Goal: Transaction & Acquisition: Purchase product/service

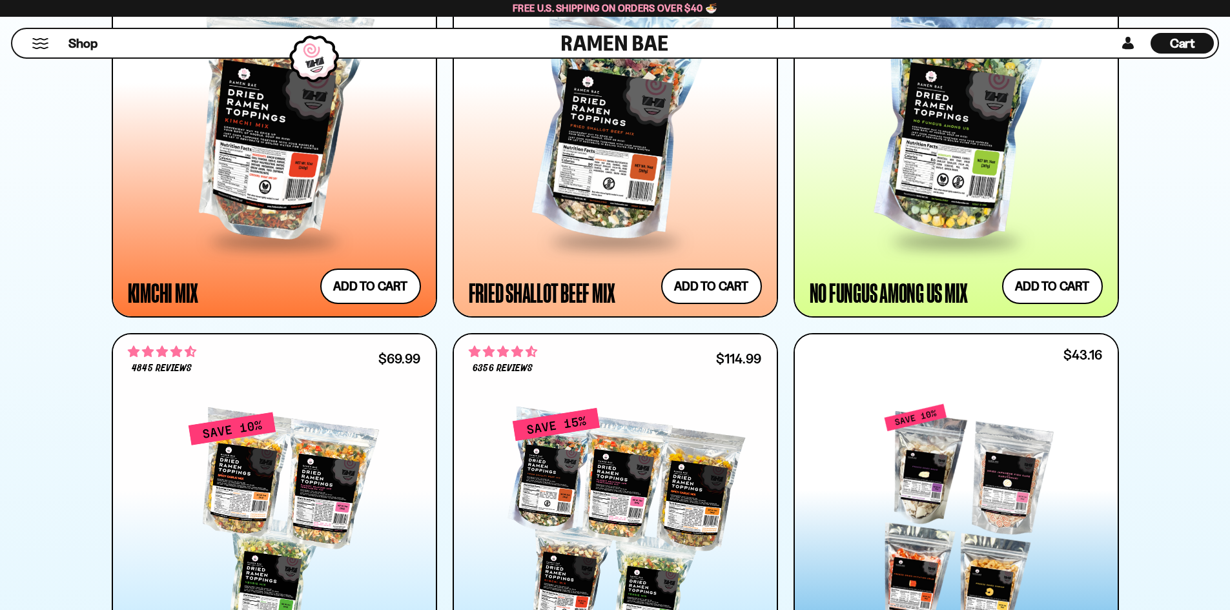
scroll to position [1320, 0]
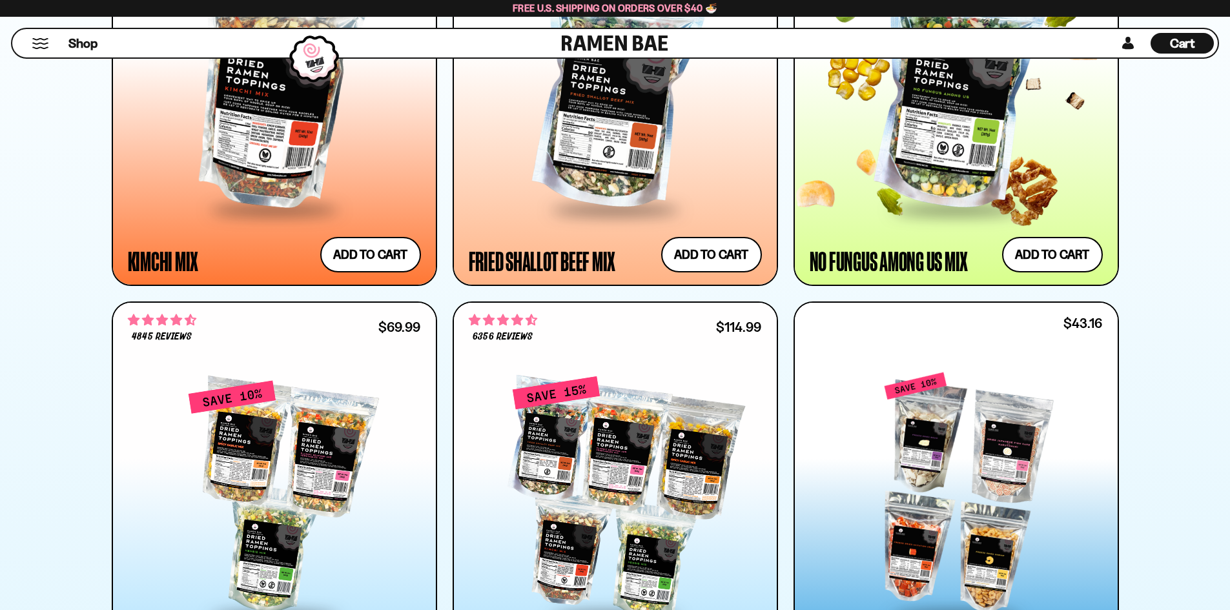
click at [938, 162] on div at bounding box center [956, 90] width 293 height 235
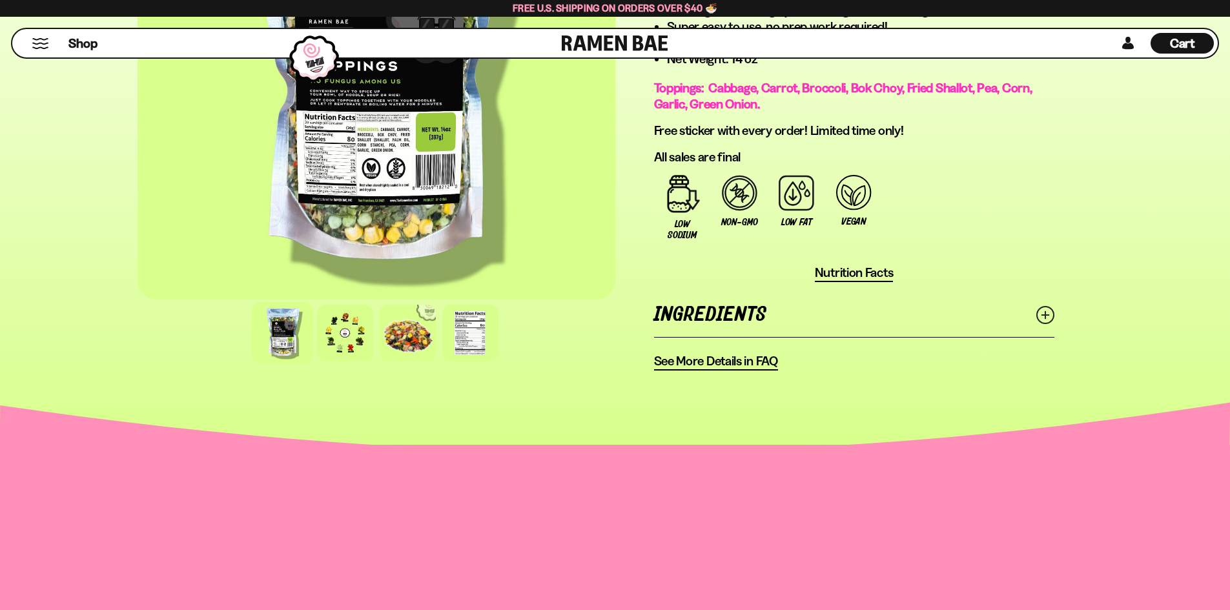
scroll to position [957, 0]
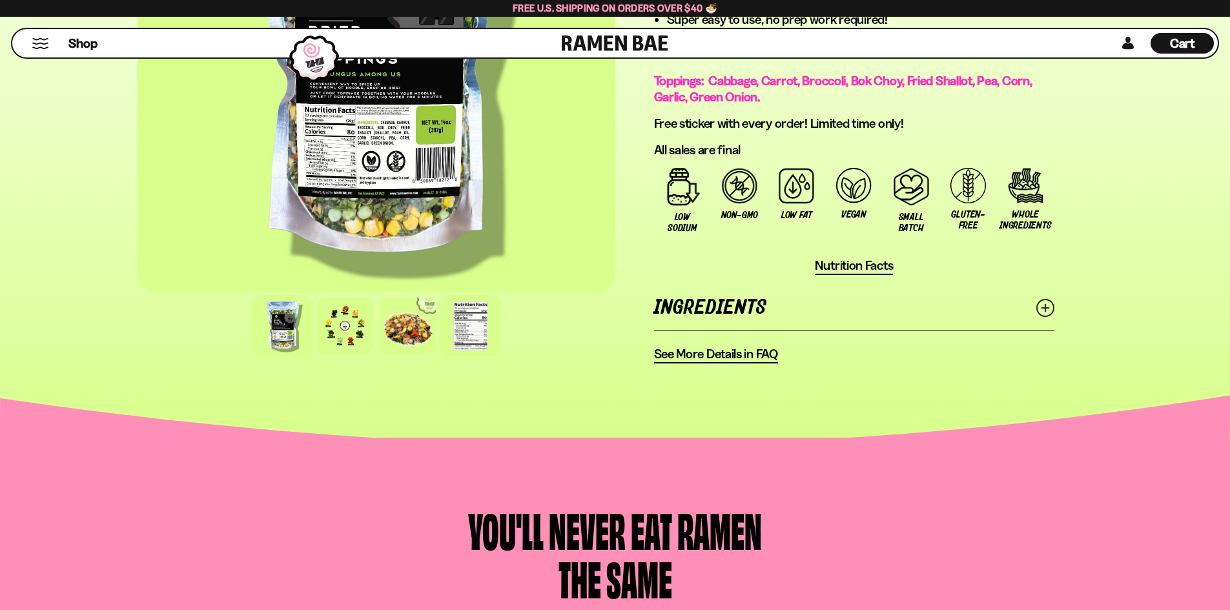
click at [463, 337] on div at bounding box center [470, 325] width 61 height 61
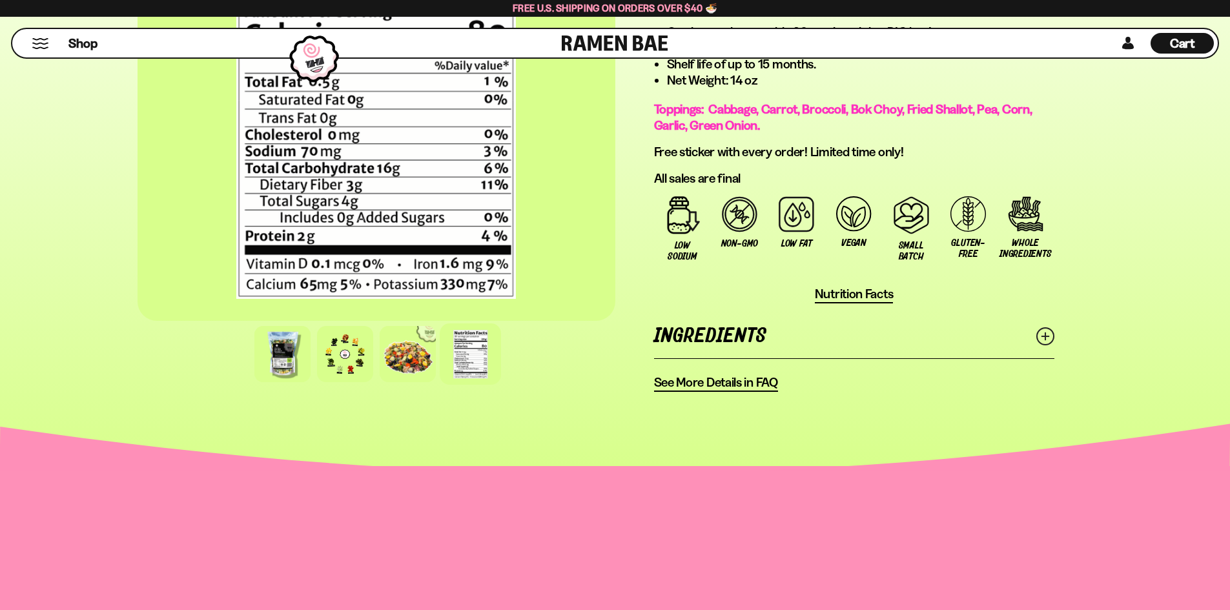
scroll to position [943, 0]
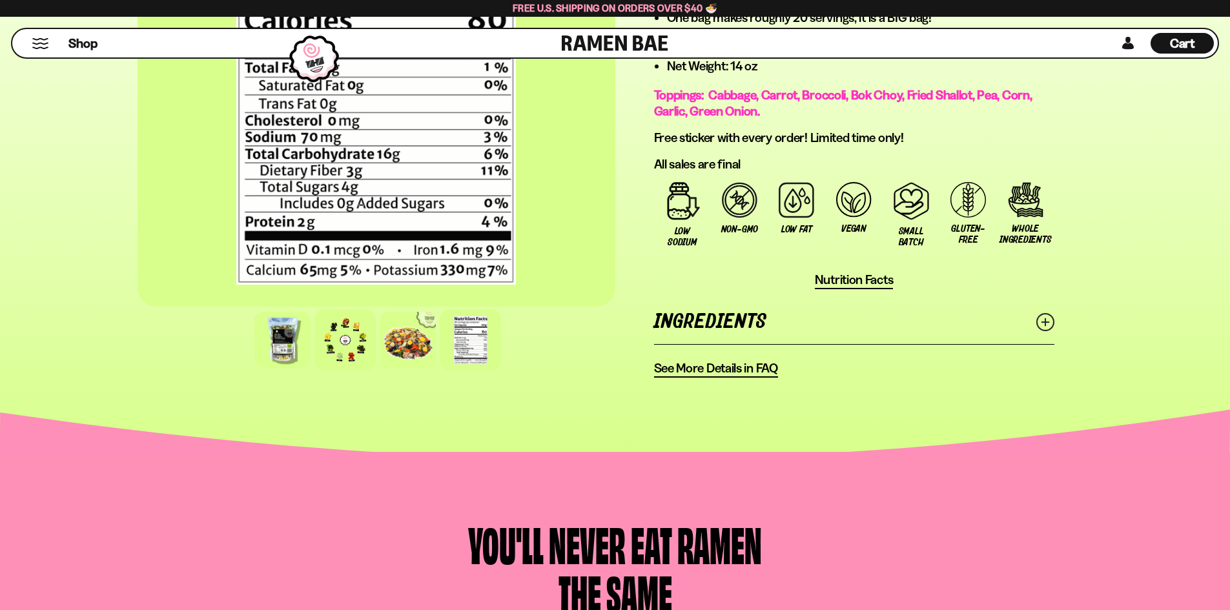
click at [353, 361] on div at bounding box center [345, 339] width 61 height 61
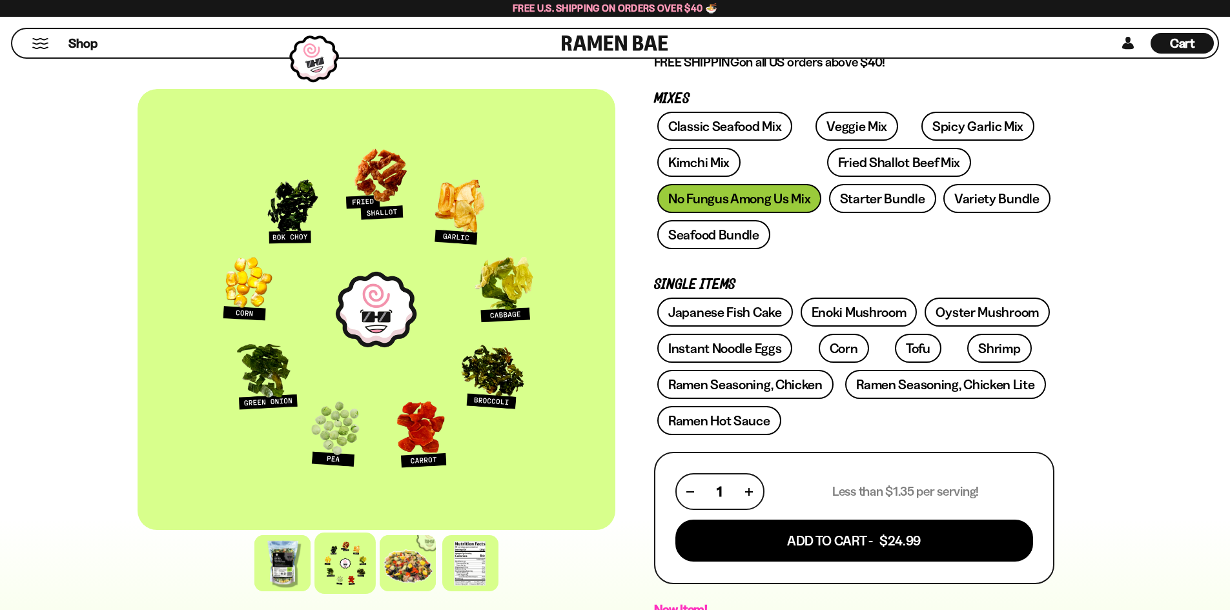
scroll to position [180, 0]
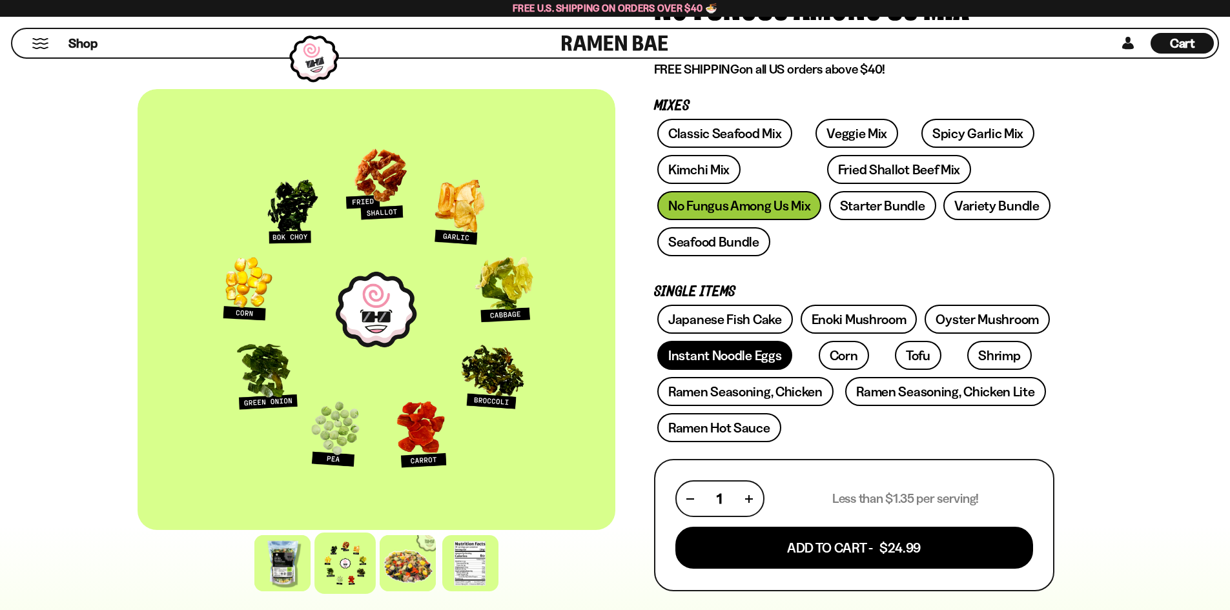
click at [703, 360] on link "Instant Noodle Eggs" at bounding box center [724, 355] width 135 height 29
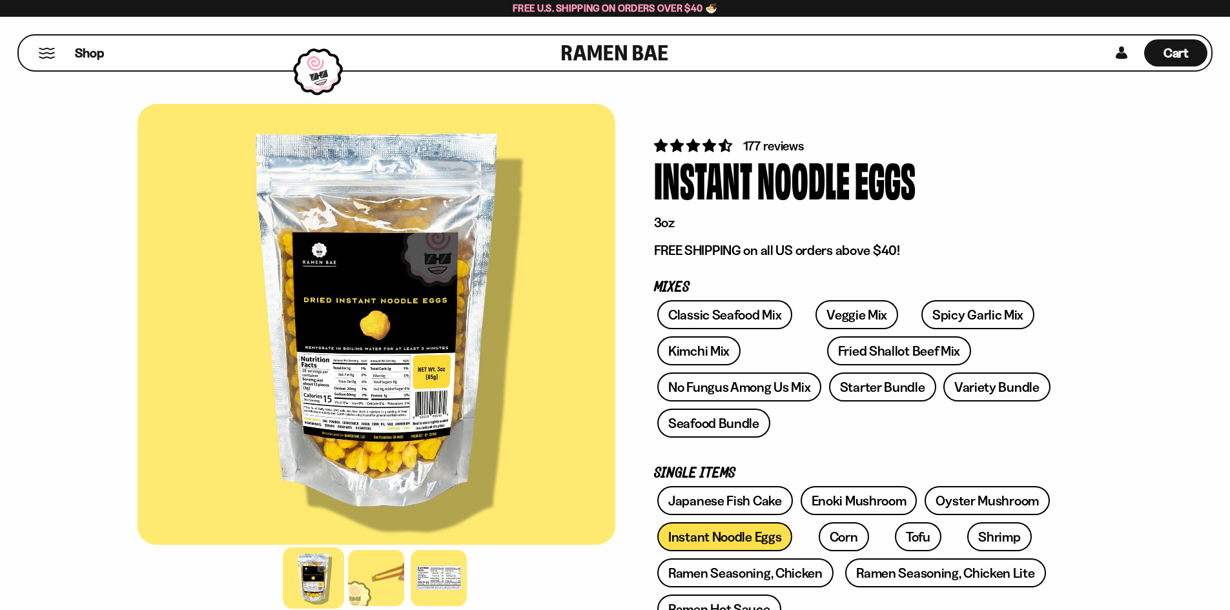
click at [380, 474] on div at bounding box center [377, 324] width 478 height 441
click at [352, 605] on div at bounding box center [376, 578] width 61 height 61
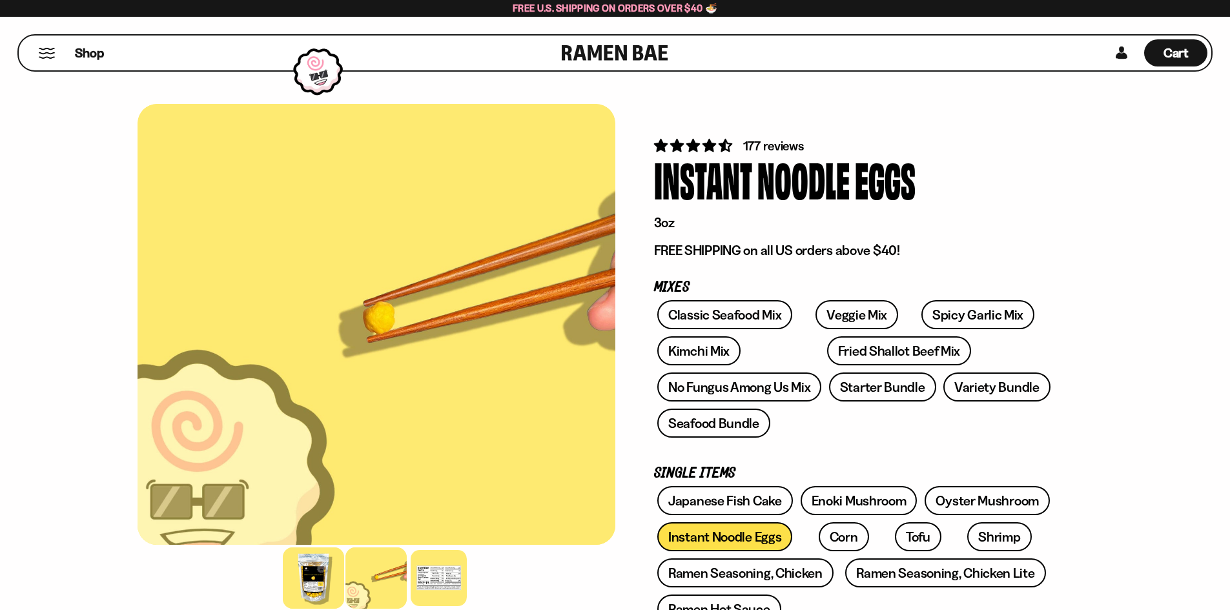
click at [309, 583] on div at bounding box center [313, 578] width 61 height 61
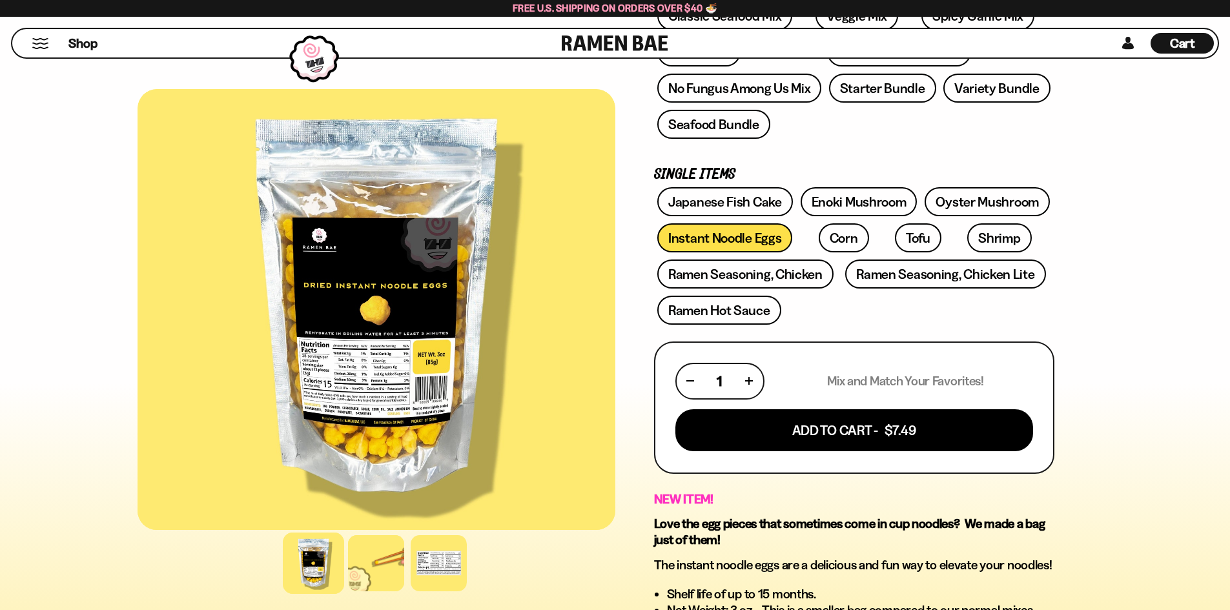
scroll to position [271, 0]
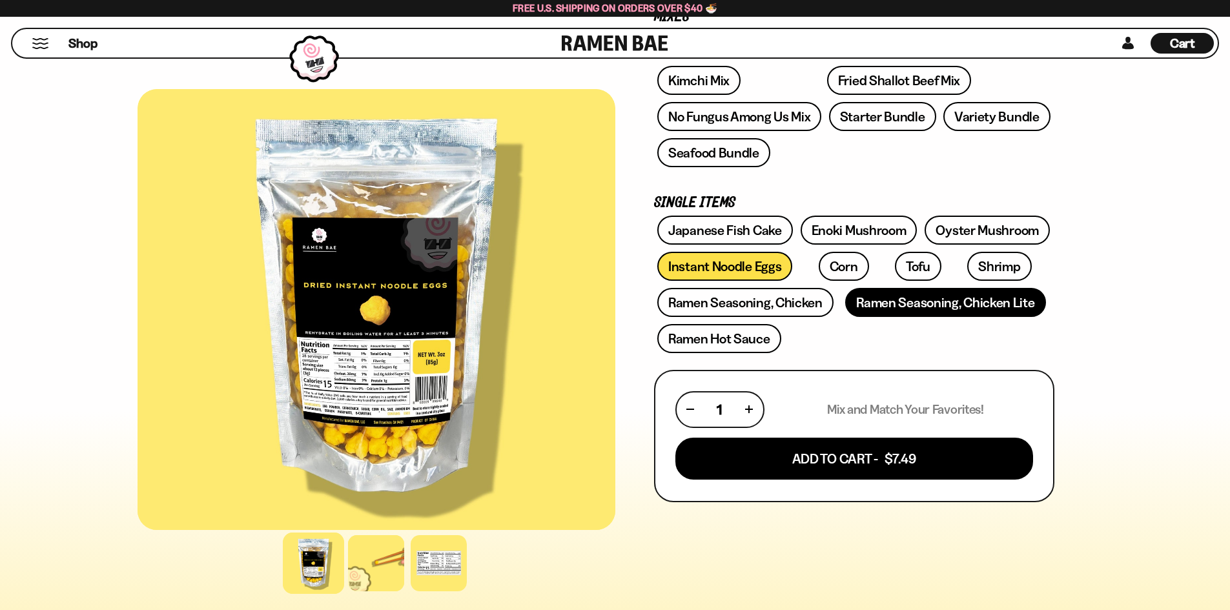
click at [914, 304] on link "Ramen Seasoning, Chicken Lite" at bounding box center [945, 302] width 200 height 29
